Goal: Task Accomplishment & Management: Manage account settings

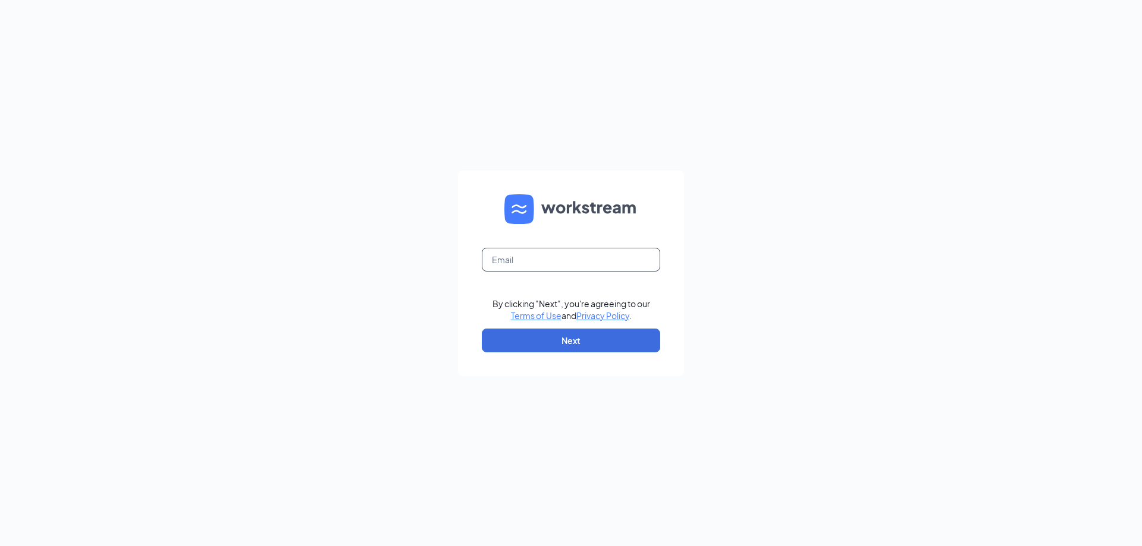
click at [590, 262] on input "text" at bounding box center [571, 260] width 178 height 24
type input "[EMAIL_ADDRESS][DOMAIN_NAME]"
click at [587, 342] on button "Next" at bounding box center [571, 341] width 178 height 24
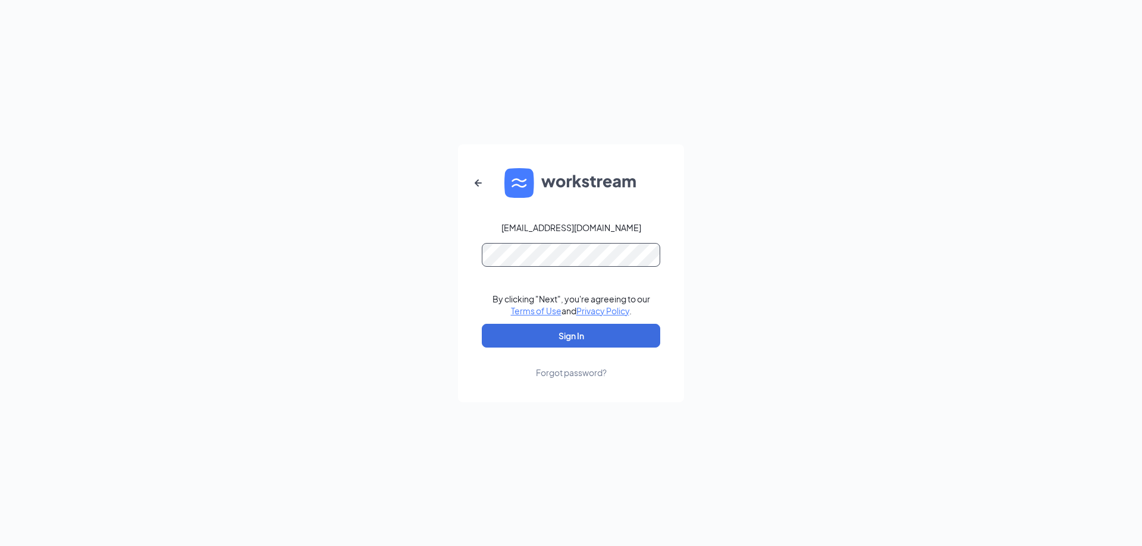
click at [482, 324] on button "Sign In" at bounding box center [571, 336] width 178 height 24
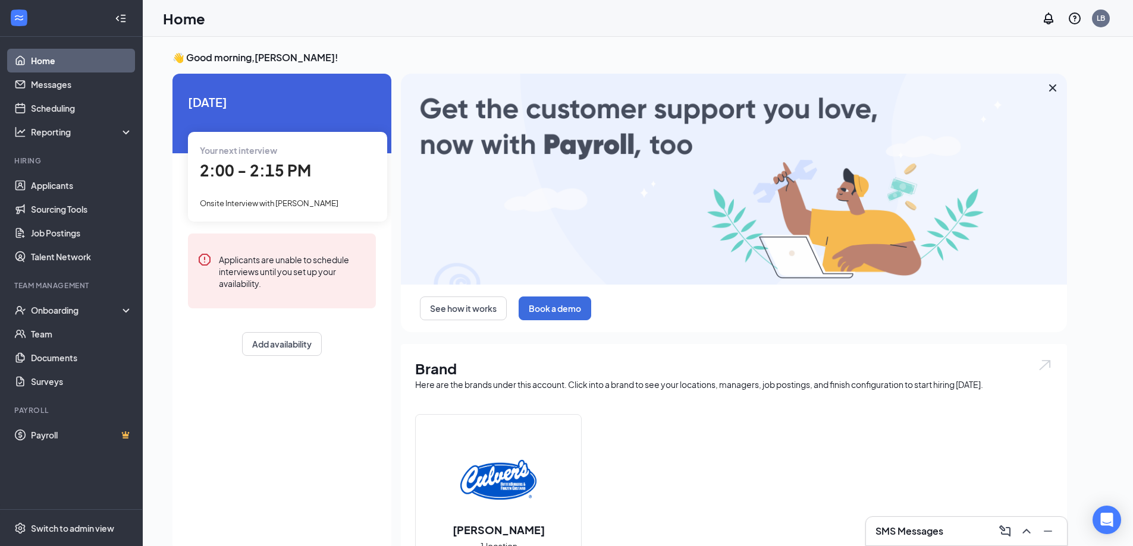
click at [945, 535] on div "SMS Messages" at bounding box center [966, 531] width 182 height 19
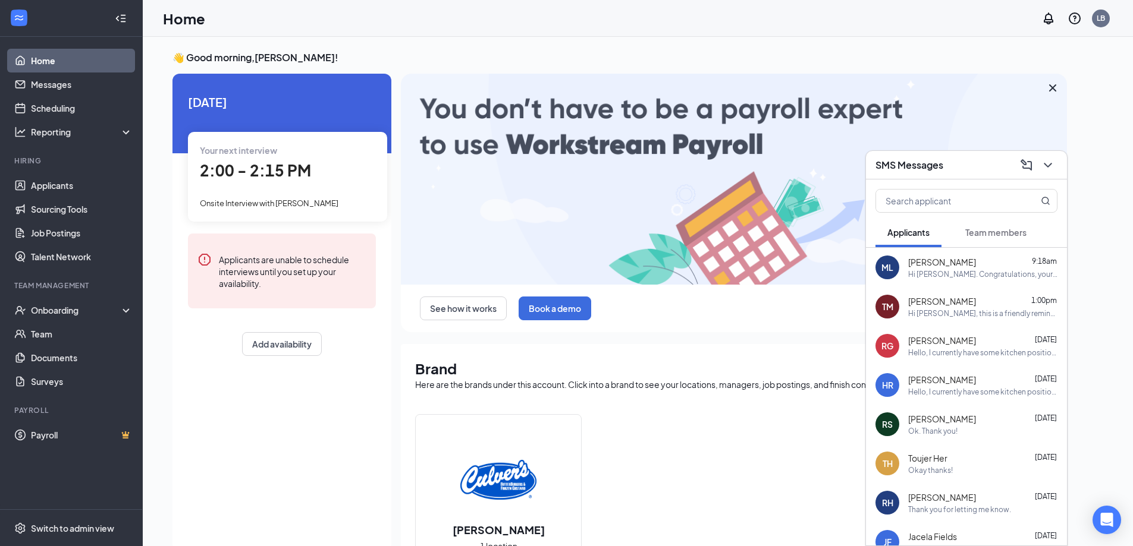
click at [1049, 165] on icon "ChevronDown" at bounding box center [1047, 165] width 8 height 5
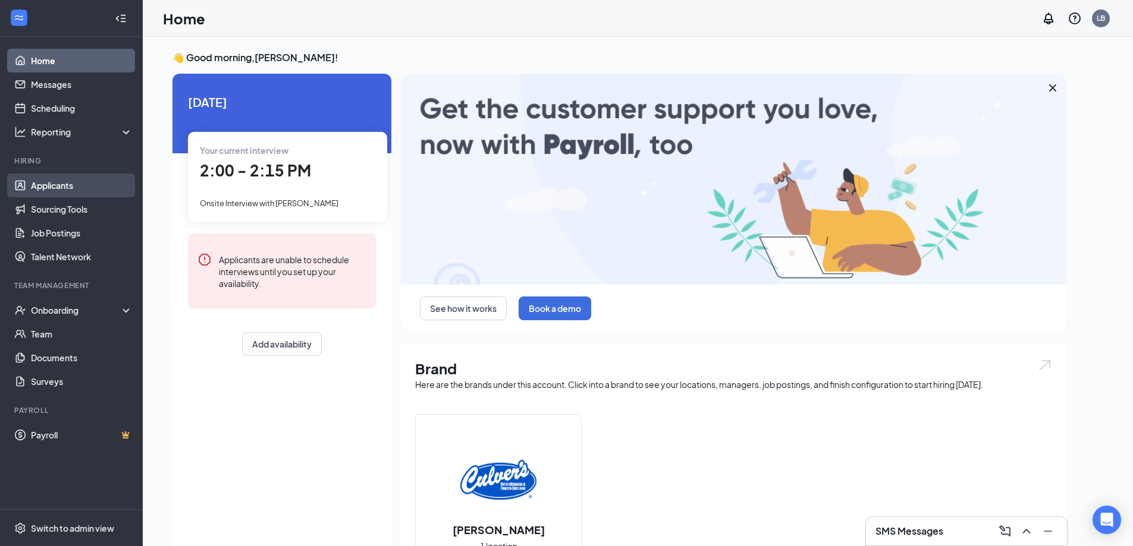
click at [62, 180] on link "Applicants" at bounding box center [82, 186] width 102 height 24
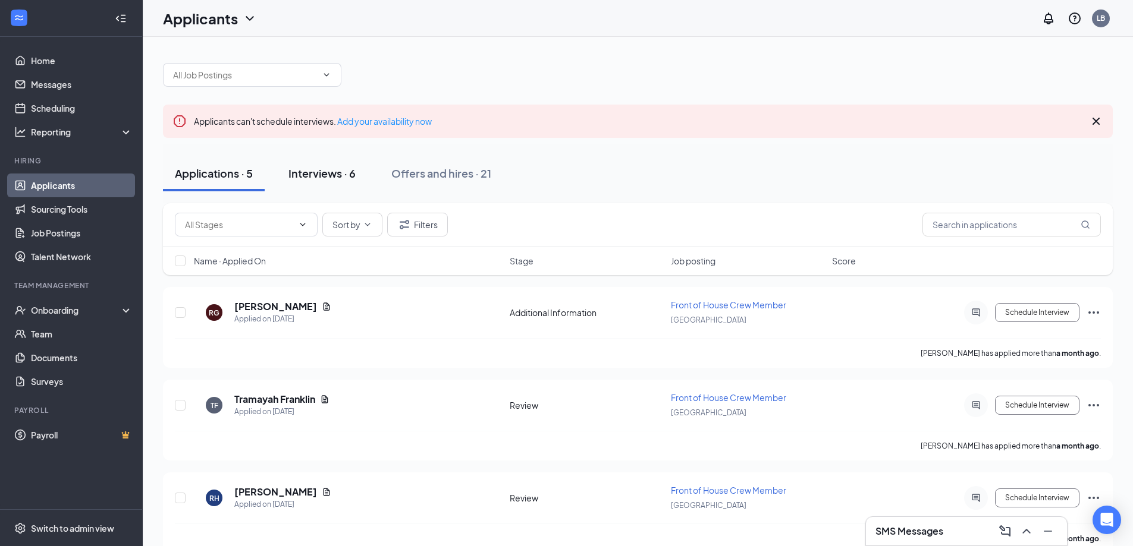
click at [338, 184] on button "Interviews · 6" at bounding box center [321, 174] width 91 height 36
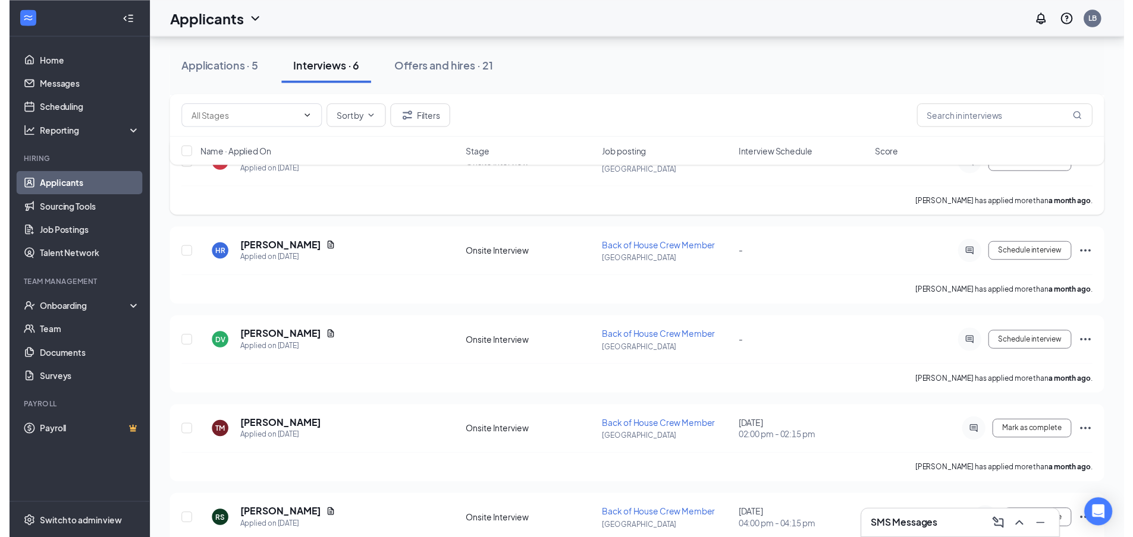
scroll to position [285, 0]
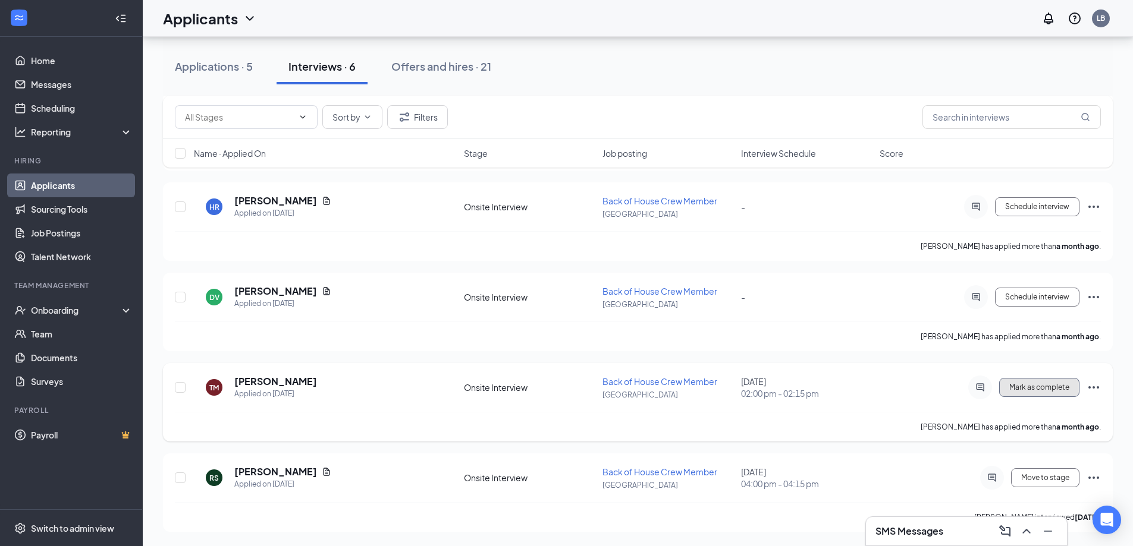
click at [1040, 389] on span "Mark as complete" at bounding box center [1039, 388] width 60 height 8
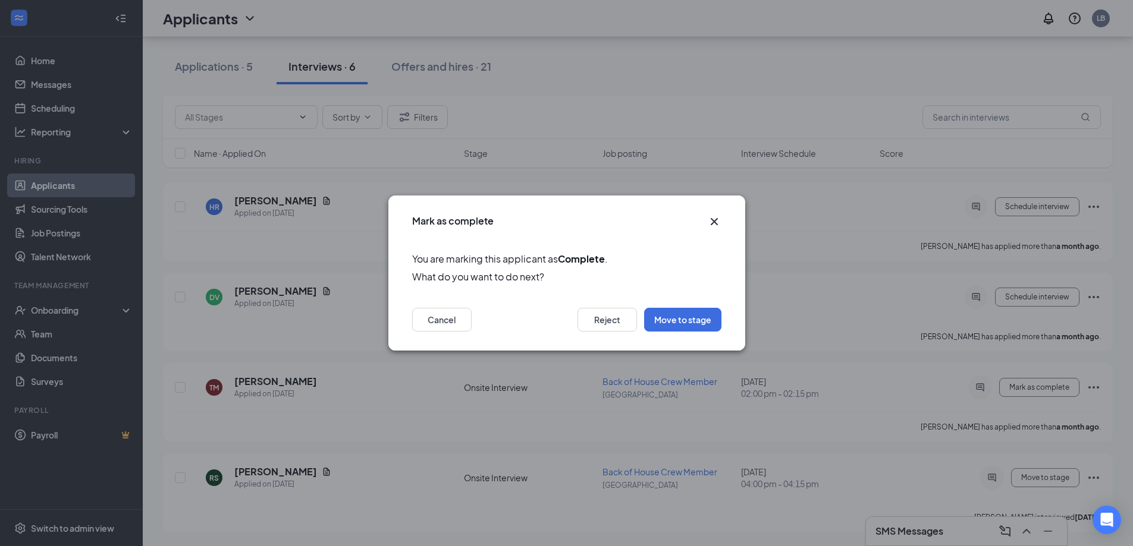
click at [717, 222] on icon "Cross" at bounding box center [714, 222] width 14 height 14
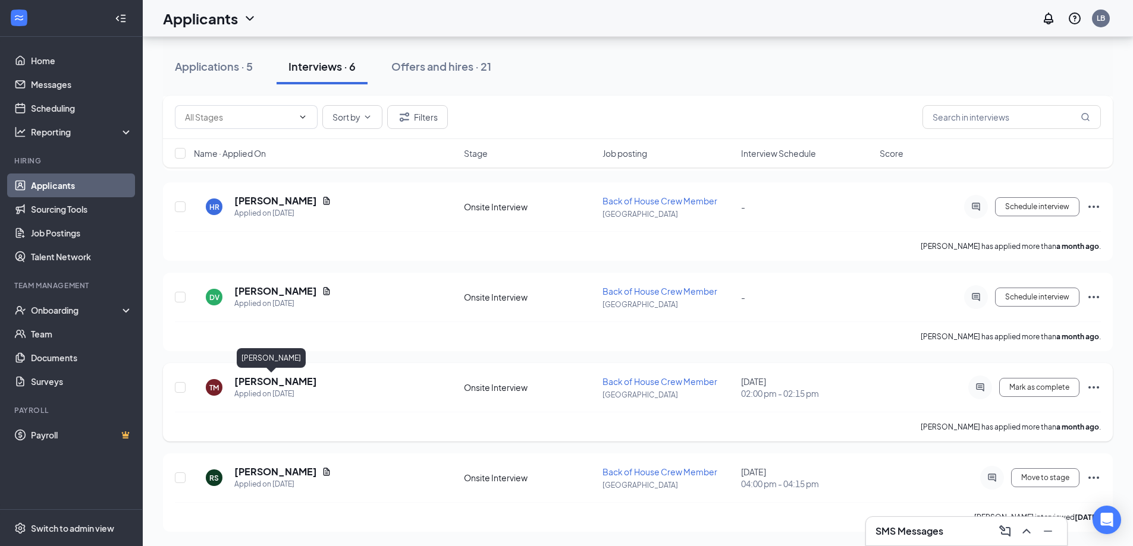
click at [261, 384] on h5 "Tia Mcneal" at bounding box center [275, 381] width 83 height 13
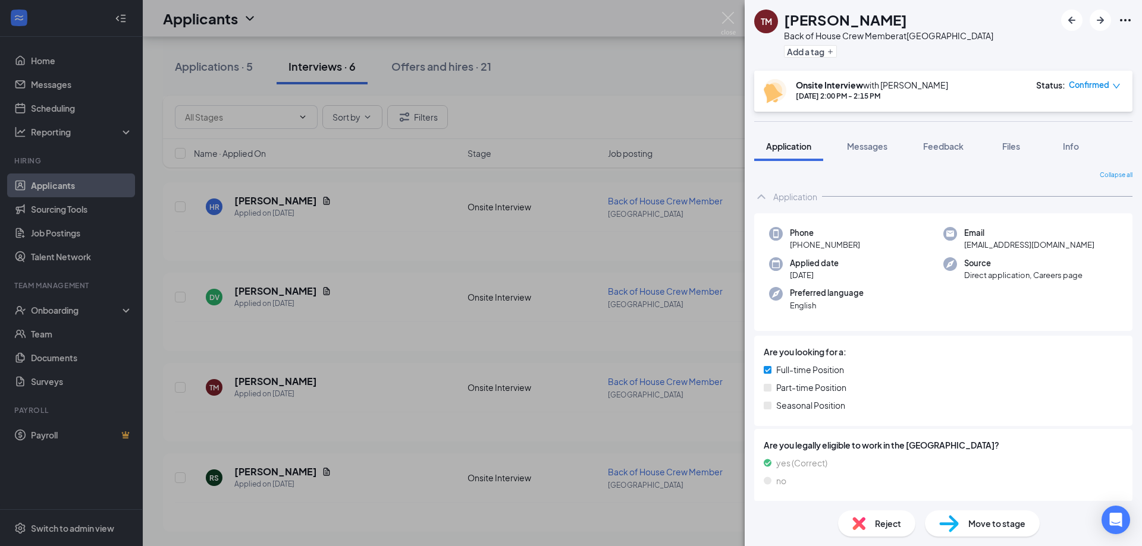
click at [963, 523] on div "Move to stage" at bounding box center [982, 524] width 115 height 26
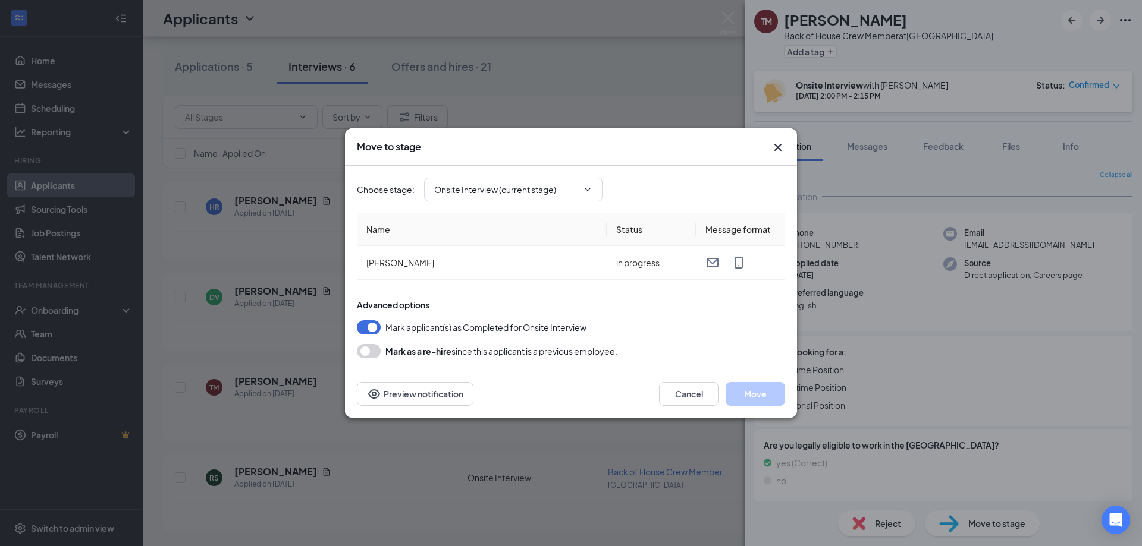
type input "Hiring Complete (final stage)"
click at [743, 390] on button "Move" at bounding box center [754, 394] width 59 height 24
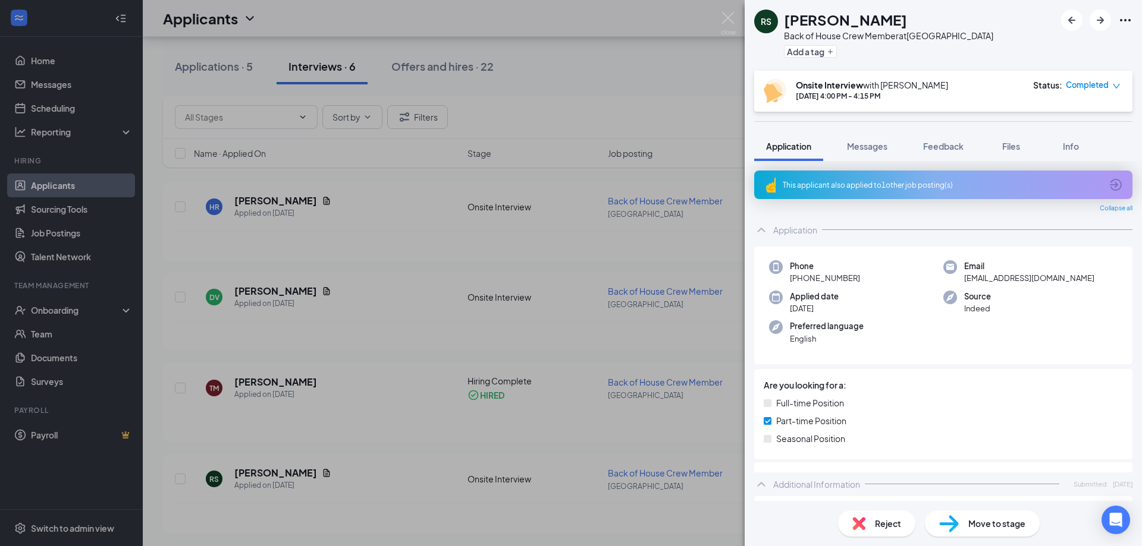
click at [721, 18] on img at bounding box center [728, 23] width 15 height 23
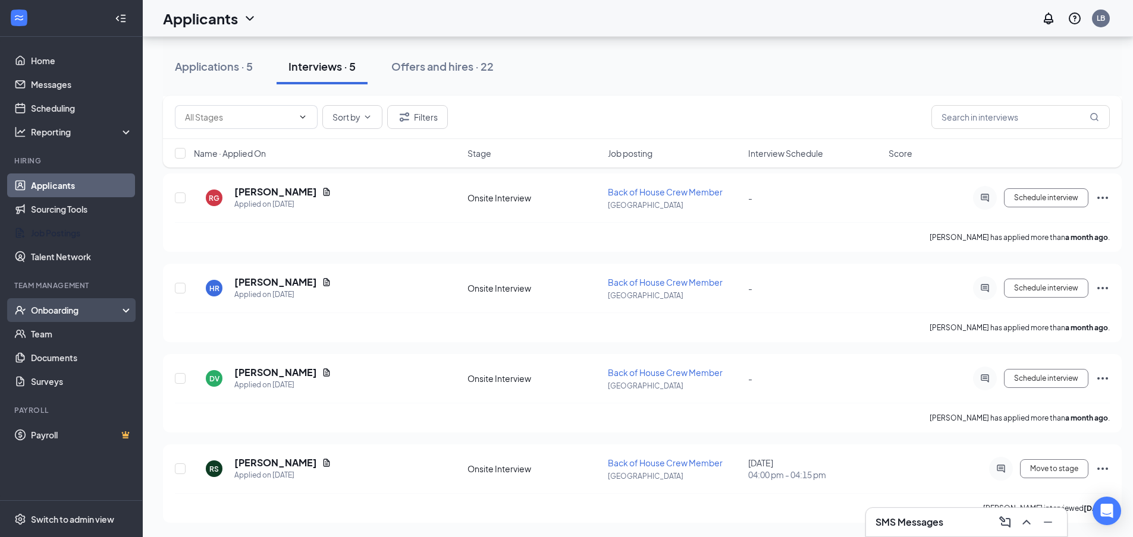
scroll to position [204, 0]
click at [61, 305] on div "Onboarding" at bounding box center [77, 310] width 92 height 12
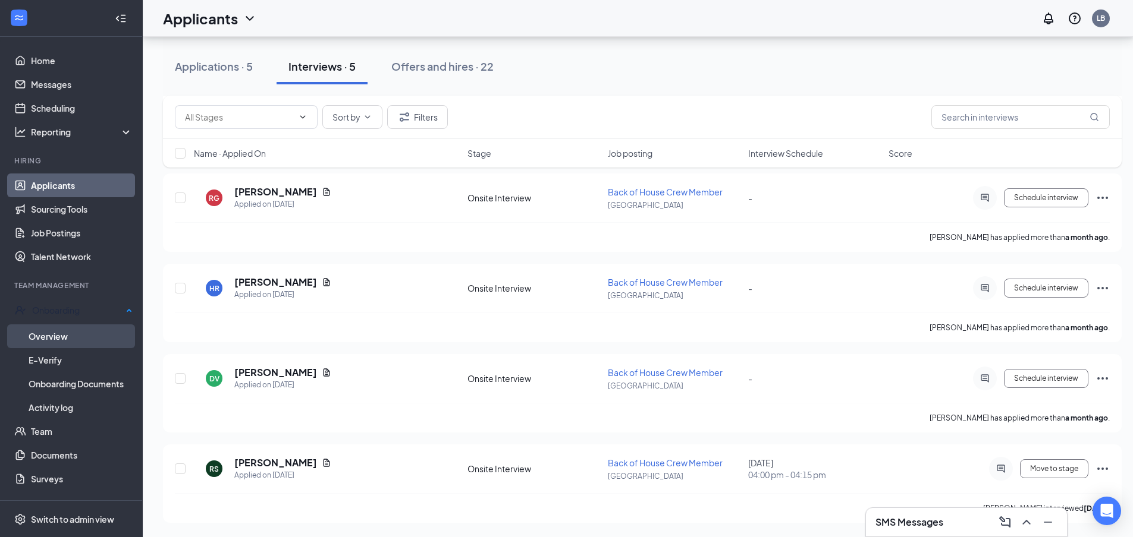
click at [80, 330] on link "Overview" at bounding box center [81, 337] width 104 height 24
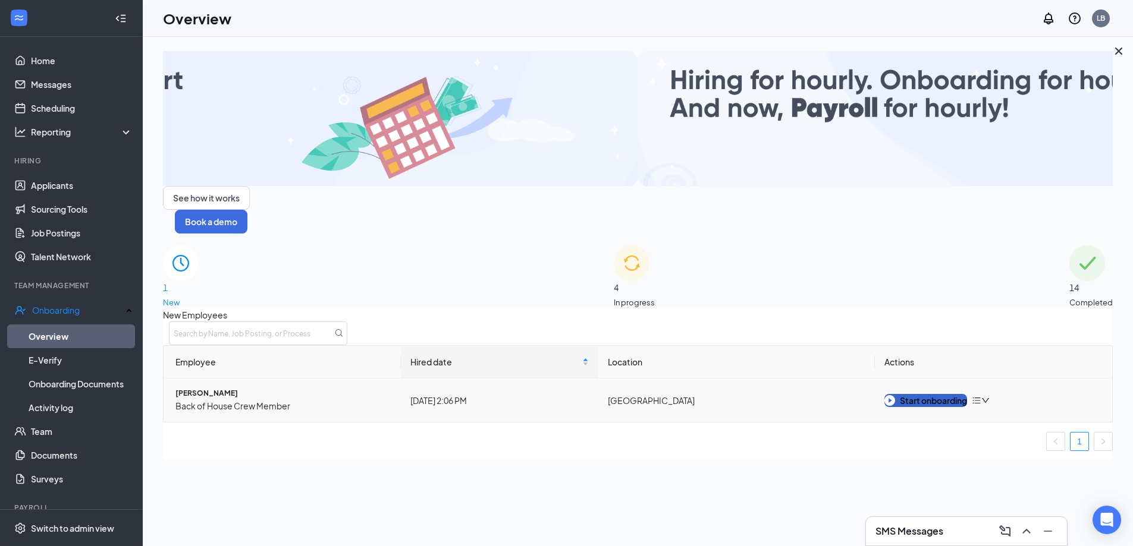
click at [915, 394] on div "Start onboarding" at bounding box center [925, 400] width 83 height 13
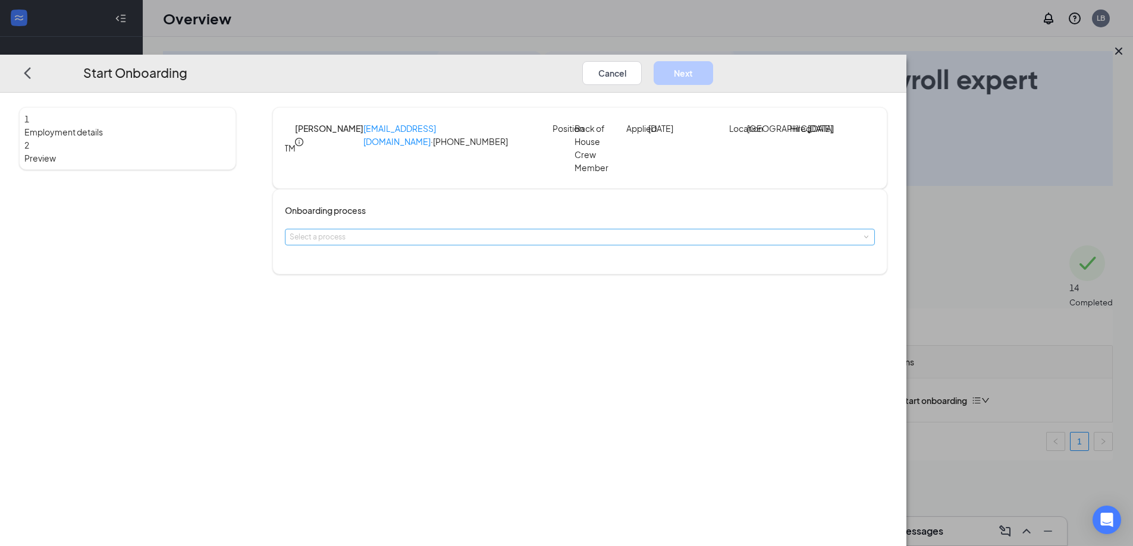
click at [457, 237] on div "Select a process" at bounding box center [577, 237] width 575 height 12
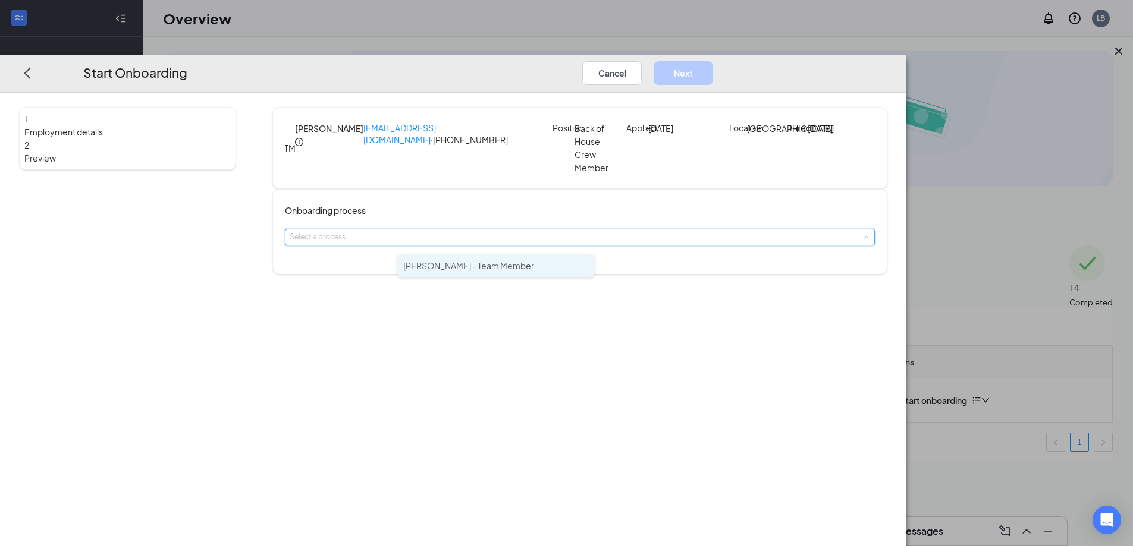
click at [486, 266] on span "Culver's - Team Member" at bounding box center [468, 265] width 131 height 11
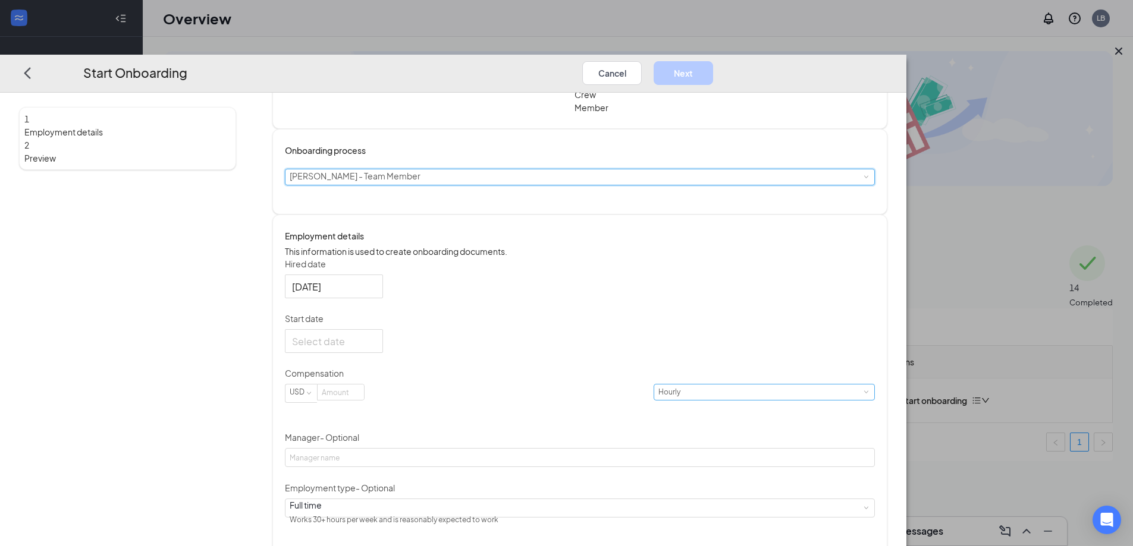
scroll to position [119, 0]
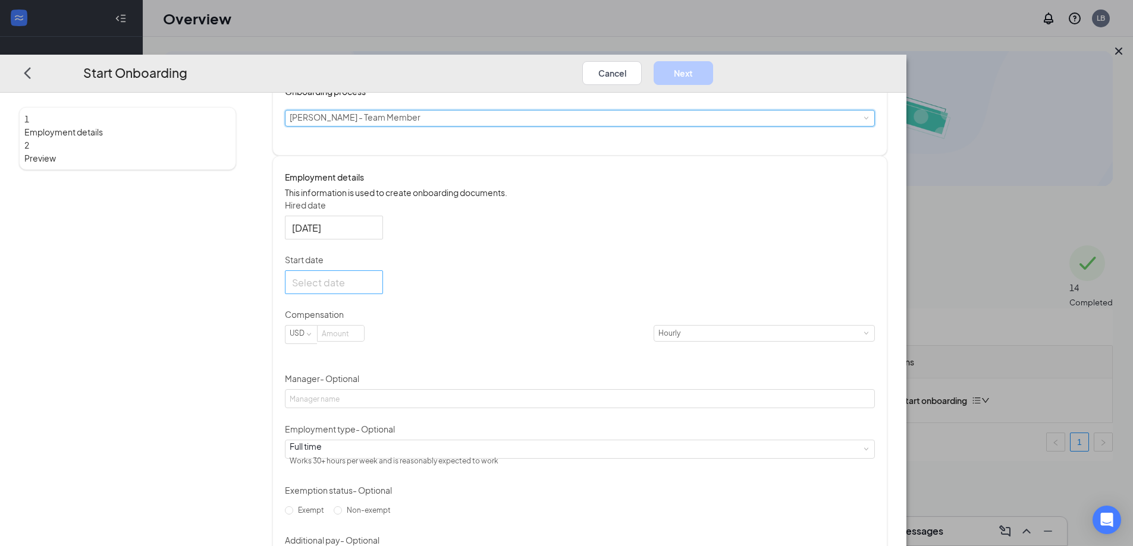
click at [376, 290] on div at bounding box center [334, 282] width 84 height 15
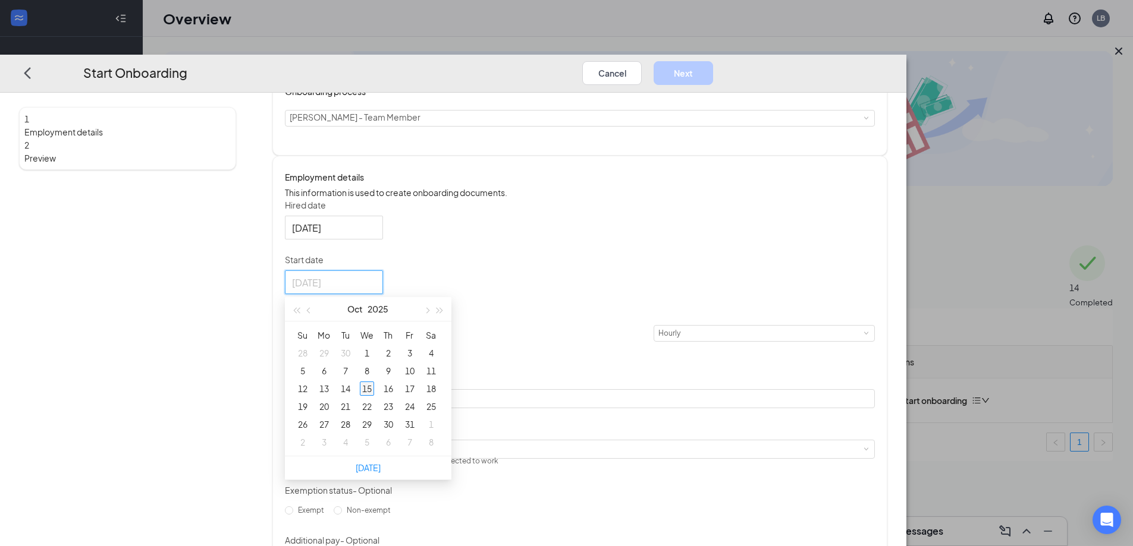
type input "Oct 15, 2025"
click at [374, 396] on div "15" at bounding box center [367, 389] width 14 height 14
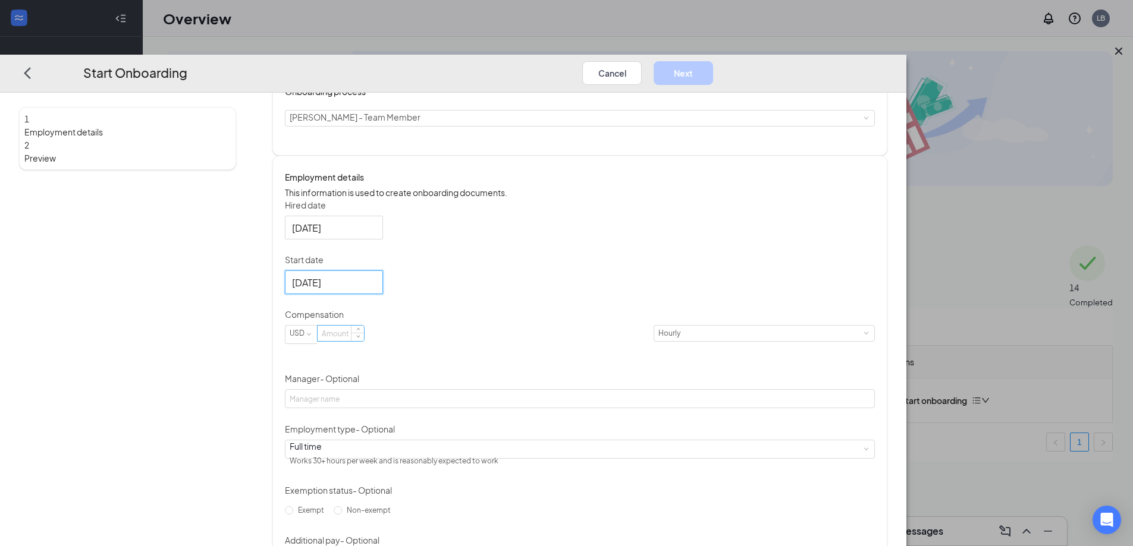
click at [364, 341] on input at bounding box center [341, 333] width 46 height 15
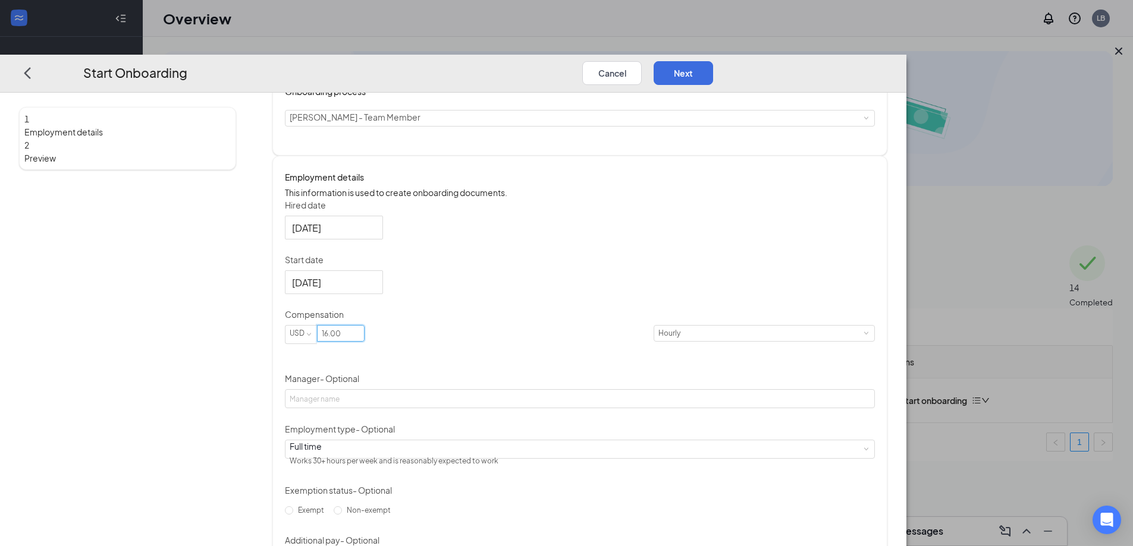
type input "16"
click at [655, 397] on div "Hired date Oct 15, 2025 Start date Oct 15, 2025 Oct 2025 Su Mo Tu We Th Fr Sa 2…" at bounding box center [580, 384] width 590 height 371
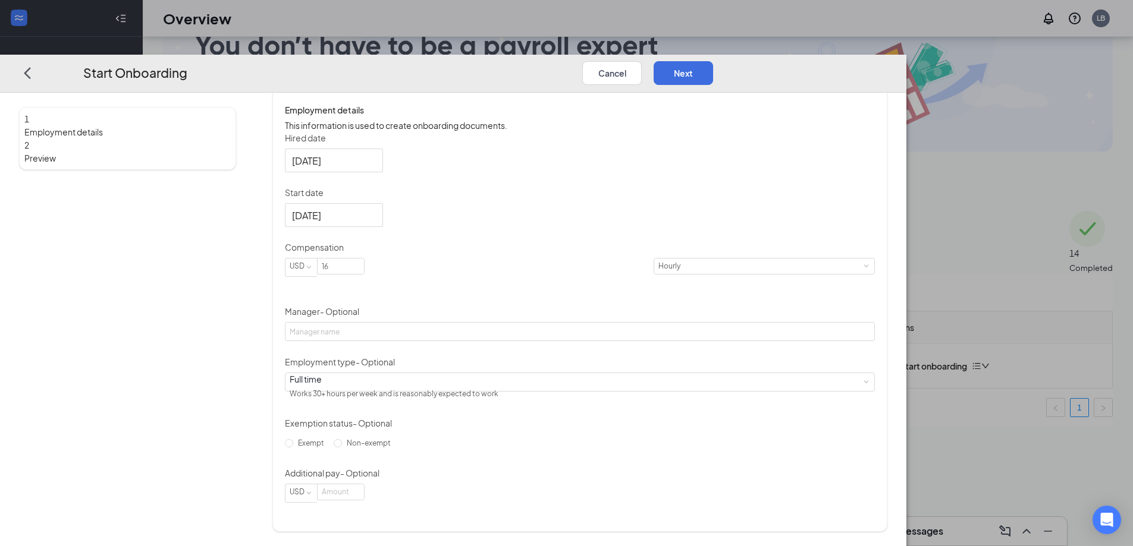
scroll to position [54, 0]
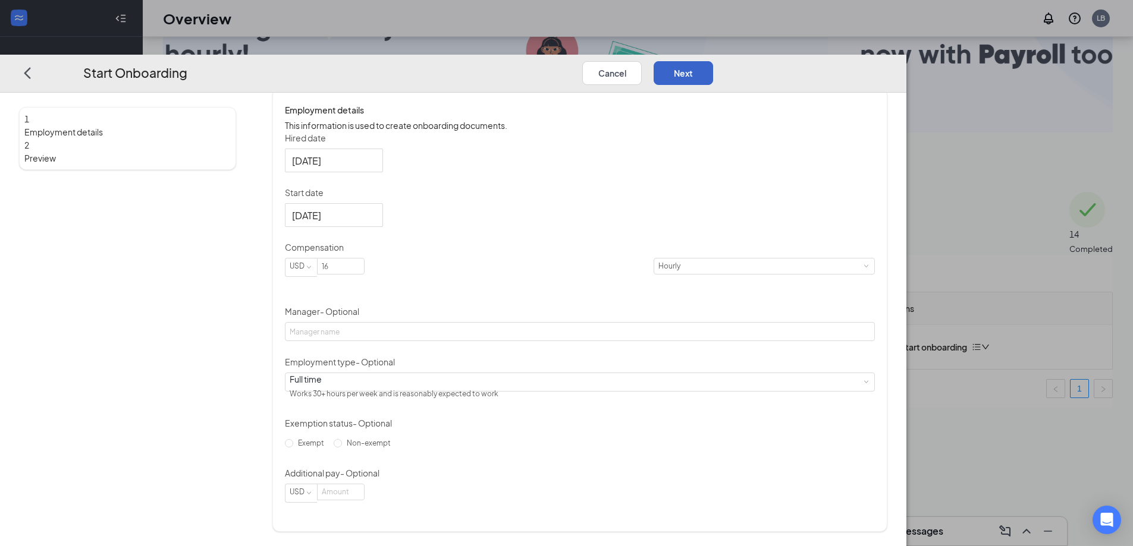
click at [713, 61] on button "Next" at bounding box center [682, 73] width 59 height 24
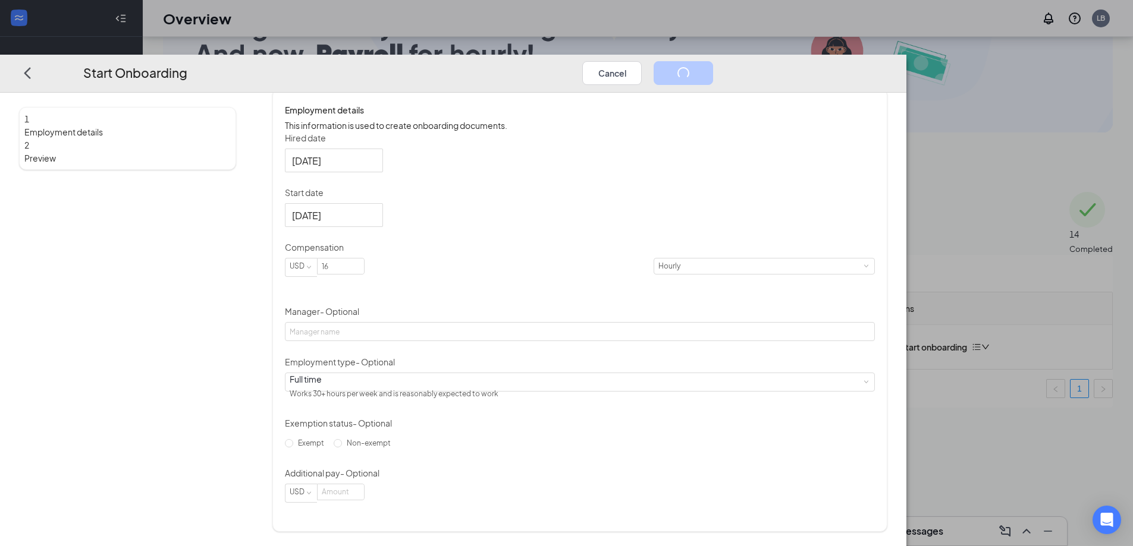
scroll to position [0, 0]
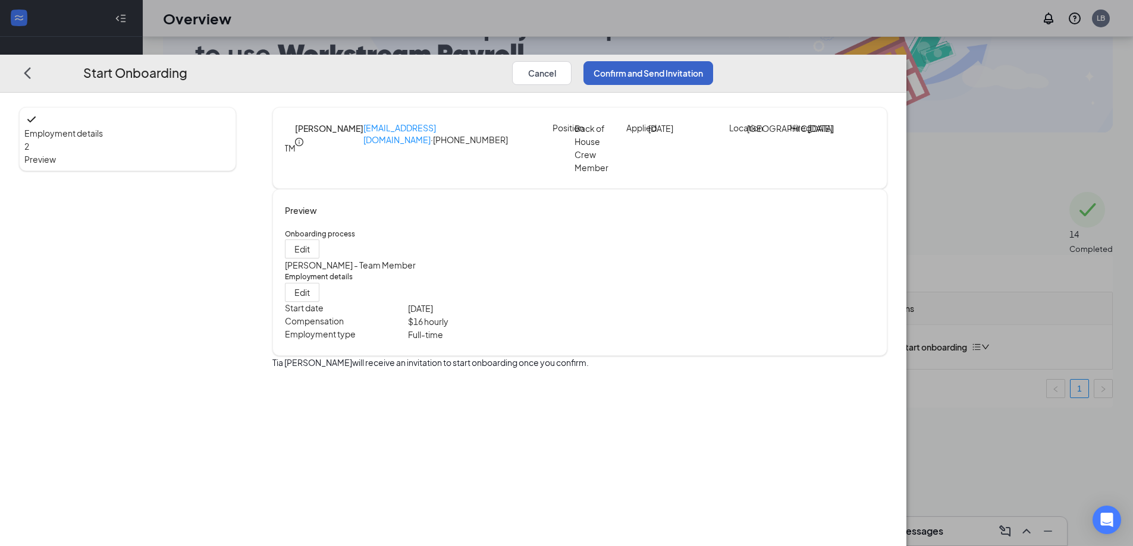
click at [713, 61] on button "Confirm and Send Invitation" at bounding box center [648, 73] width 130 height 24
